Goal: Find specific page/section: Find specific page/section

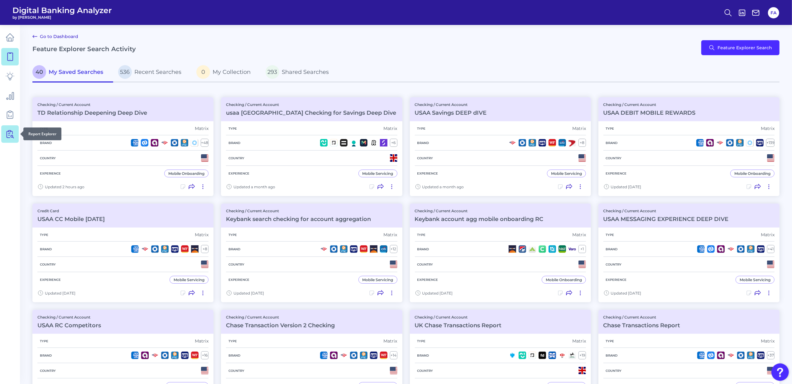
click at [15, 135] on link at bounding box center [9, 133] width 17 height 17
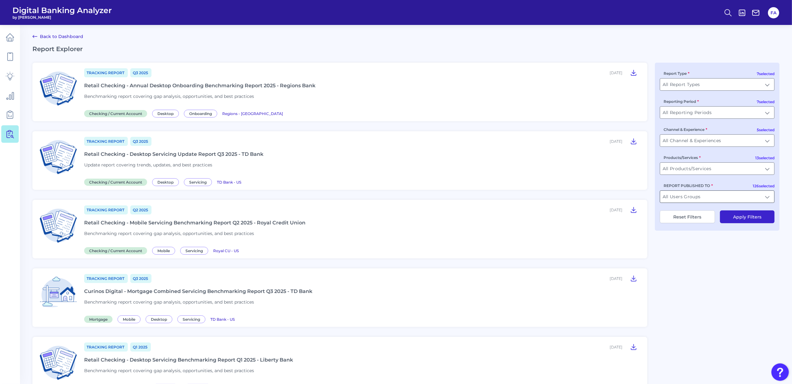
click at [680, 199] on input "All Users Groups" at bounding box center [717, 197] width 114 height 12
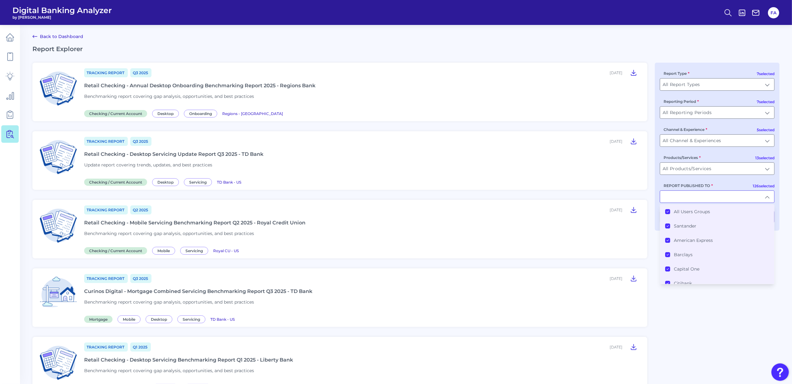
click at [667, 211] on icon at bounding box center [667, 211] width 3 height 3
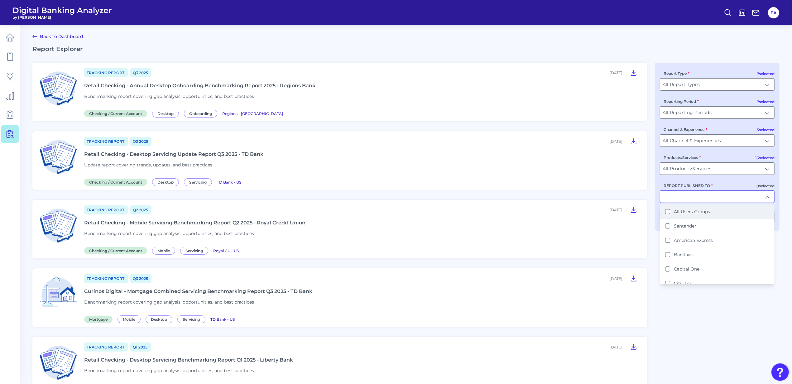
click at [671, 198] on input "REPORT PUBLISHED TO" at bounding box center [717, 197] width 114 height 12
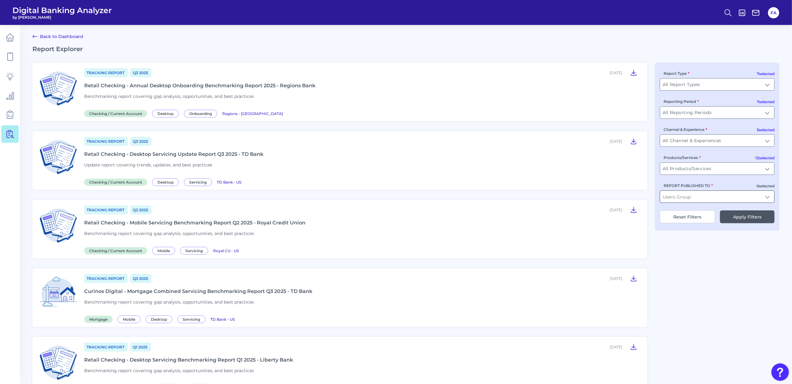
click at [671, 197] on input "REPORT PUBLISHED TO" at bounding box center [717, 197] width 114 height 12
type input "truist"
click at [744, 204] on div "7 selected Report Type All Report Types All Report Types 7 selected Reporting P…" at bounding box center [717, 147] width 125 height 168
click at [707, 201] on input "REPORT PUBLISHED TO" at bounding box center [717, 197] width 114 height 12
click at [724, 212] on li "Truist" at bounding box center [717, 211] width 114 height 14
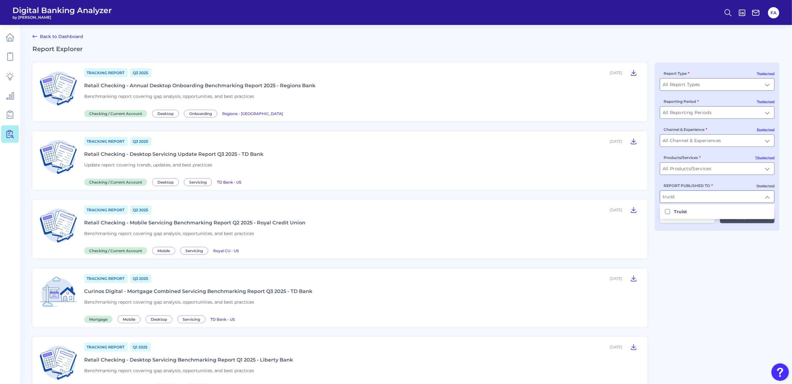
type input "Truist"
click at [728, 222] on button "Apply Filters" at bounding box center [747, 216] width 55 height 13
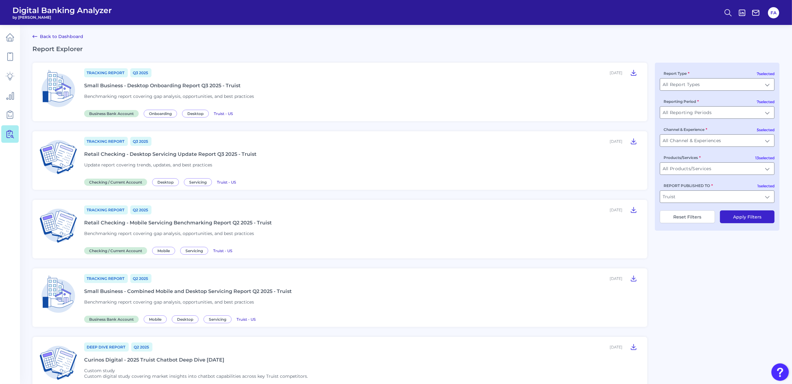
scroll to position [41, 0]
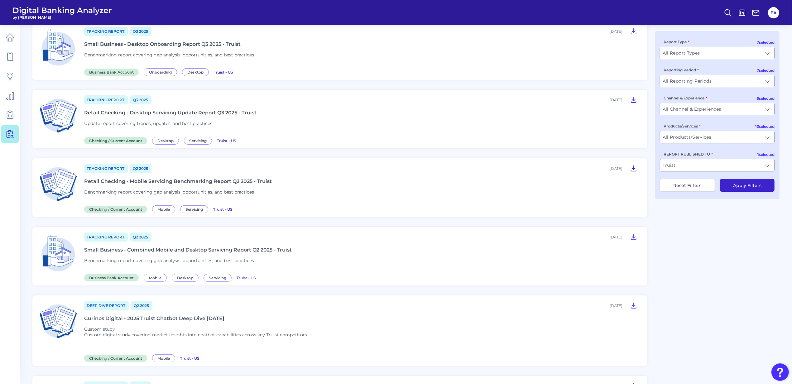
click at [635, 169] on icon at bounding box center [633, 168] width 7 height 7
click at [633, 169] on icon at bounding box center [633, 168] width 5 height 5
